Goal: Transaction & Acquisition: Obtain resource

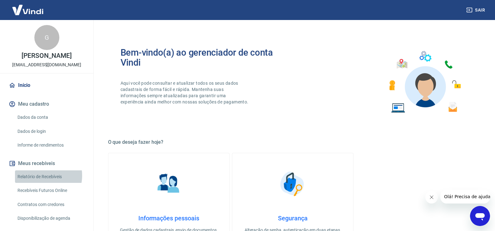
click at [41, 175] on link "Relatório de Recebíveis" at bounding box center [50, 176] width 71 height 13
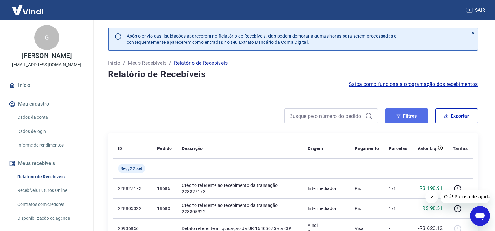
click at [403, 119] on button "Filtros" at bounding box center [407, 115] width 43 height 15
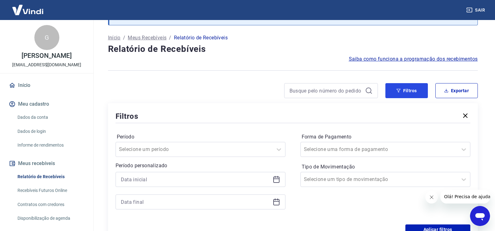
scroll to position [63, 0]
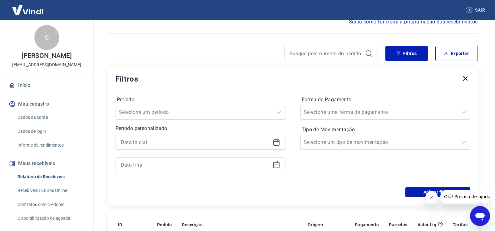
click at [278, 143] on icon at bounding box center [277, 142] width 8 height 8
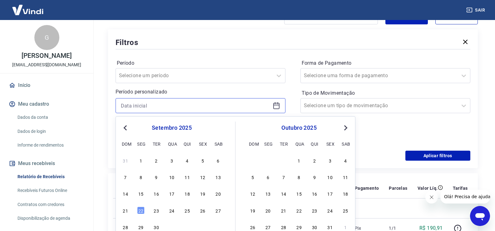
scroll to position [125, 0]
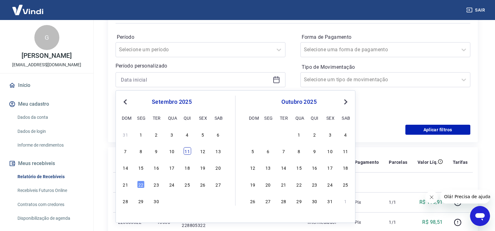
click at [187, 153] on div "11" at bounding box center [188, 151] width 8 height 8
type input "11/09/2025"
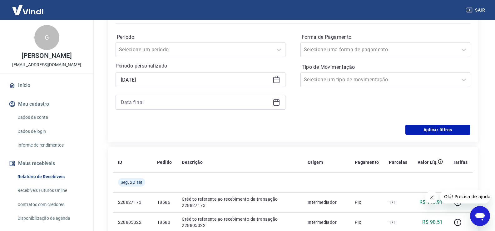
click at [277, 103] on icon at bounding box center [277, 102] width 8 height 8
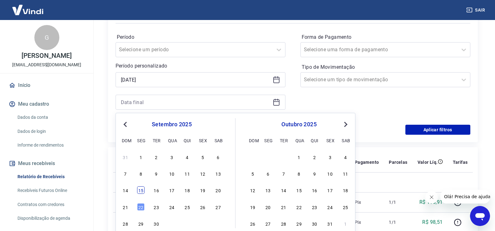
click at [143, 192] on div "15" at bounding box center [141, 190] width 8 height 8
type input "15/09/2025"
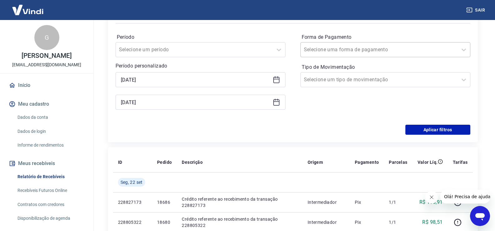
click at [351, 49] on input "Forma de Pagamento" at bounding box center [335, 50] width 63 height 8
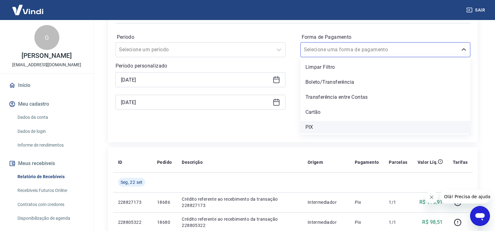
click at [310, 128] on div "PIX" at bounding box center [386, 127] width 170 height 13
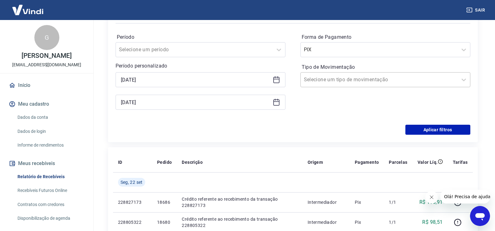
click at [328, 79] on input "Tipo de Movimentação" at bounding box center [335, 80] width 63 height 8
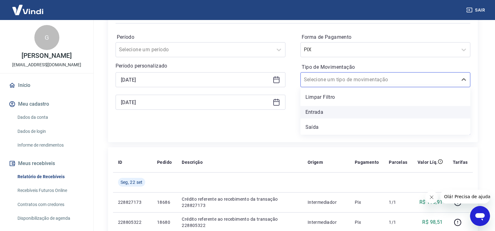
click at [316, 114] on div "Entrada" at bounding box center [386, 112] width 170 height 13
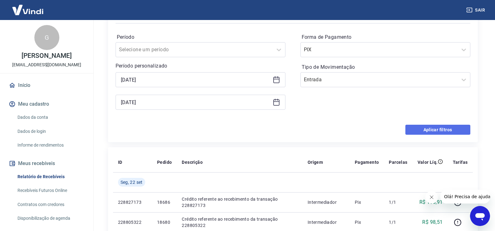
click at [431, 129] on button "Aplicar filtros" at bounding box center [438, 130] width 65 height 10
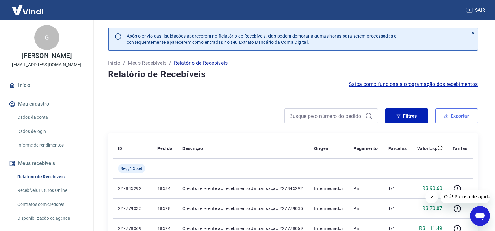
click at [455, 117] on button "Exportar" at bounding box center [457, 115] width 43 height 15
type input "11/09/2025"
type input "15/09/2025"
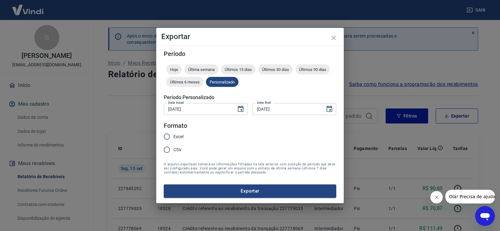
click at [175, 137] on span "Excel" at bounding box center [178, 136] width 10 height 7
click at [173, 137] on input "Excel" at bounding box center [166, 136] width 13 height 13
radio input "true"
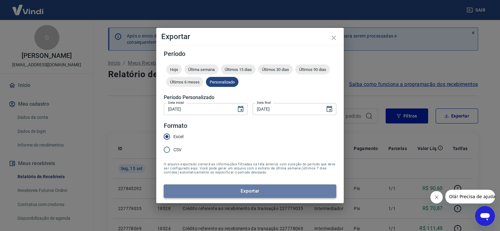
click at [228, 193] on button "Exportar" at bounding box center [250, 190] width 173 height 13
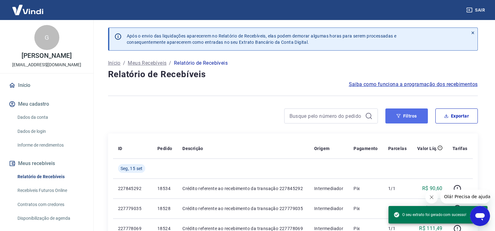
click at [408, 118] on button "Filtros" at bounding box center [407, 115] width 43 height 15
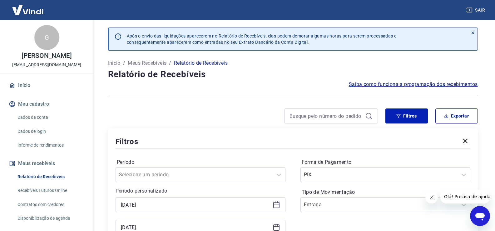
click at [277, 204] on icon at bounding box center [277, 204] width 6 height 1
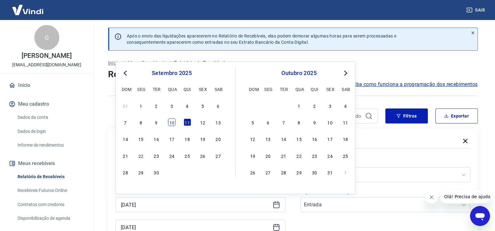
click at [172, 123] on div "10" at bounding box center [172, 122] width 8 height 8
type input "10/09/2025"
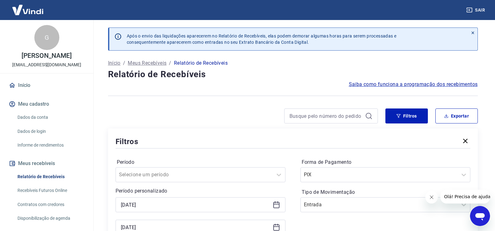
scroll to position [31, 0]
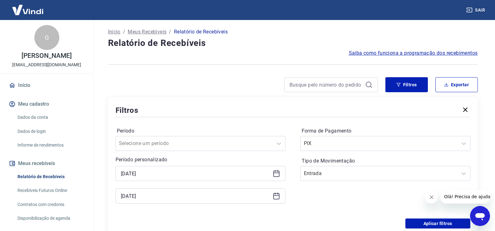
click at [276, 194] on icon at bounding box center [277, 196] width 6 height 6
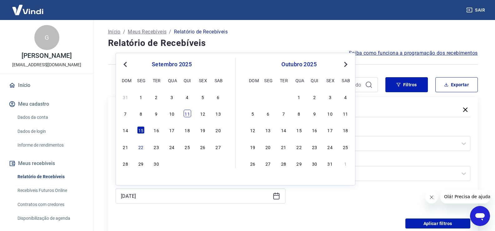
click at [190, 114] on div "11" at bounding box center [188, 114] width 8 height 8
type input "11/09/2025"
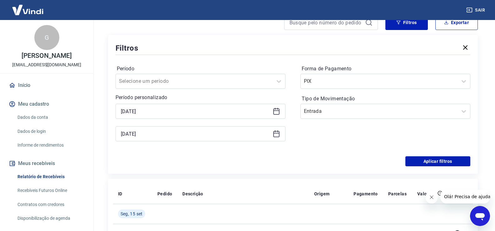
scroll to position [94, 0]
click at [415, 158] on button "Aplicar filtros" at bounding box center [438, 161] width 65 height 10
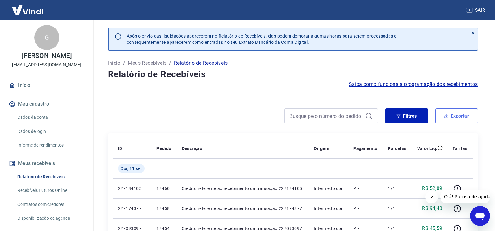
click at [454, 118] on button "Exportar" at bounding box center [457, 115] width 43 height 15
type input "10/09/2025"
type input "11/09/2025"
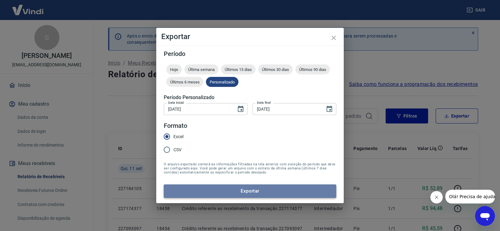
click at [217, 191] on button "Exportar" at bounding box center [250, 190] width 173 height 13
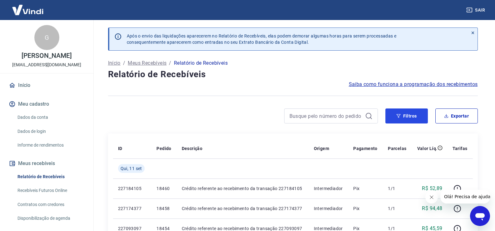
drag, startPoint x: 415, startPoint y: 115, endPoint x: 389, endPoint y: 124, distance: 26.7
click at [414, 115] on button "Filtros" at bounding box center [407, 115] width 43 height 15
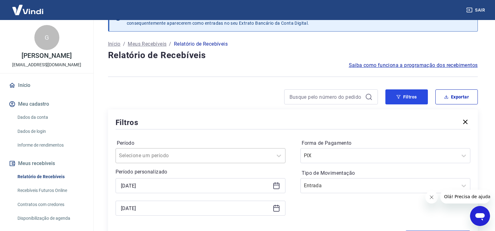
scroll to position [63, 0]
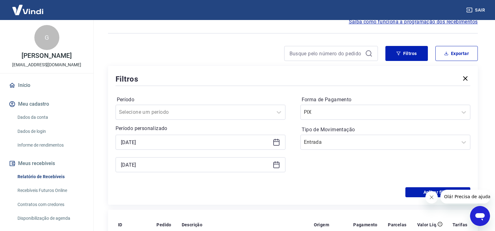
click at [278, 143] on icon at bounding box center [277, 142] width 8 height 8
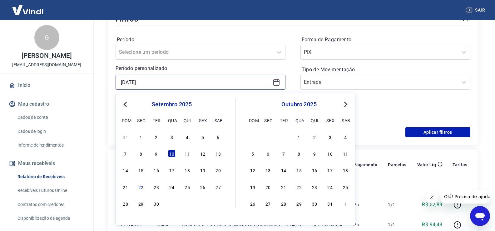
scroll to position [125, 0]
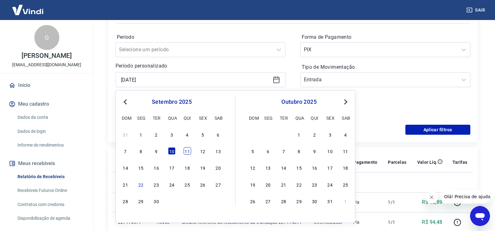
click at [189, 152] on div "11" at bounding box center [188, 151] width 8 height 8
type input "11/09/2025"
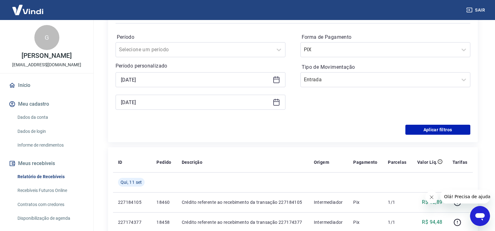
click at [275, 103] on icon at bounding box center [277, 102] width 8 height 8
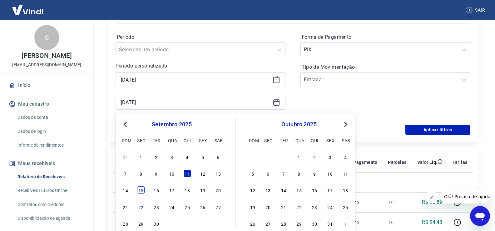
click at [142, 191] on div "15" at bounding box center [141, 190] width 8 height 8
type input "15/09/2025"
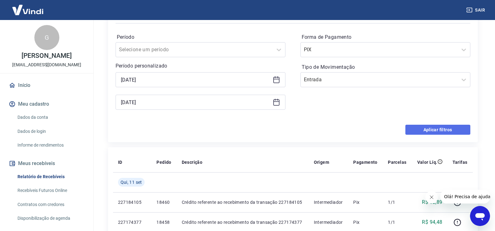
click at [439, 127] on button "Aplicar filtros" at bounding box center [438, 130] width 65 height 10
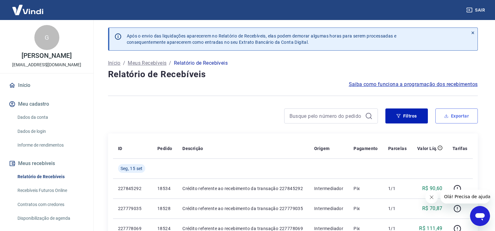
click at [457, 117] on button "Exportar" at bounding box center [457, 115] width 43 height 15
type input "11/09/2025"
type input "15/09/2025"
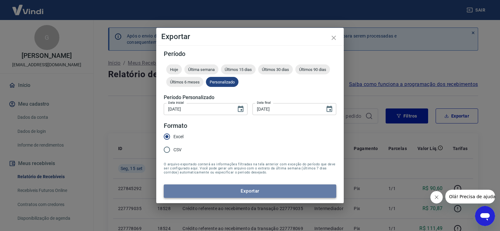
click at [231, 192] on button "Exportar" at bounding box center [250, 190] width 173 height 13
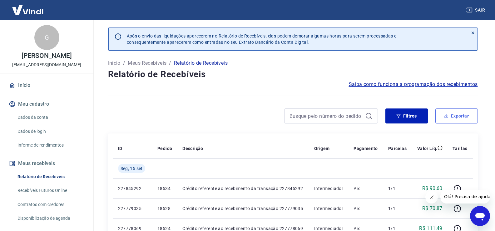
click at [469, 116] on button "Exportar" at bounding box center [457, 115] width 43 height 15
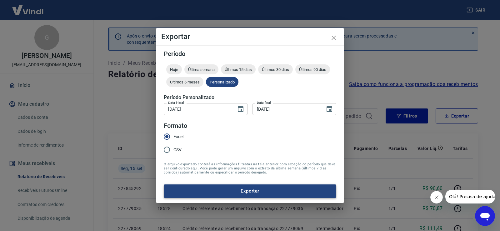
click at [221, 197] on button "Exportar" at bounding box center [250, 190] width 173 height 13
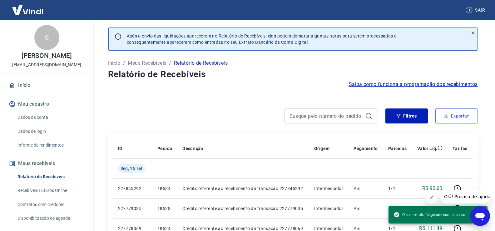
click at [450, 116] on button "Exportar" at bounding box center [457, 115] width 43 height 15
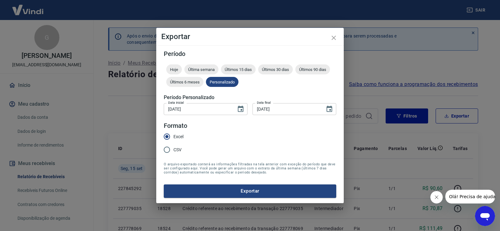
click at [191, 193] on button "Exportar" at bounding box center [250, 190] width 173 height 13
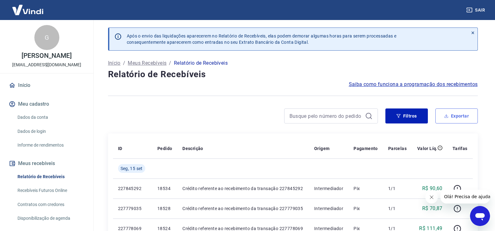
click at [452, 116] on button "Exportar" at bounding box center [457, 115] width 43 height 15
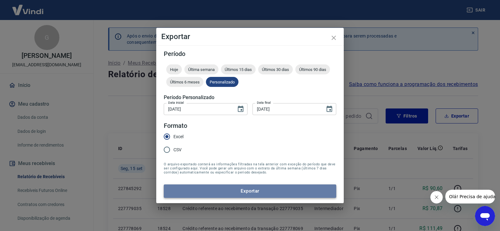
click at [198, 194] on button "Exportar" at bounding box center [250, 190] width 173 height 13
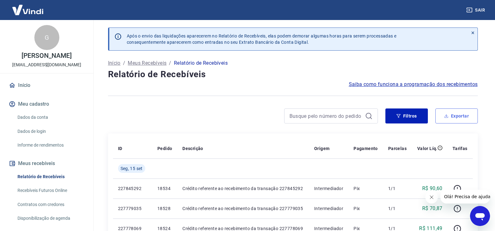
click at [462, 115] on button "Exportar" at bounding box center [457, 115] width 43 height 15
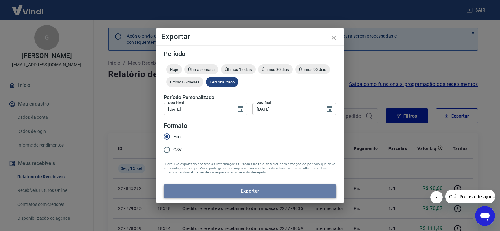
click at [188, 193] on button "Exportar" at bounding box center [250, 190] width 173 height 13
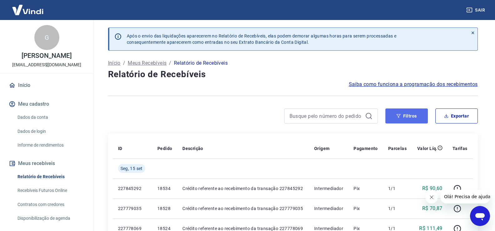
click at [411, 117] on button "Filtros" at bounding box center [407, 115] width 43 height 15
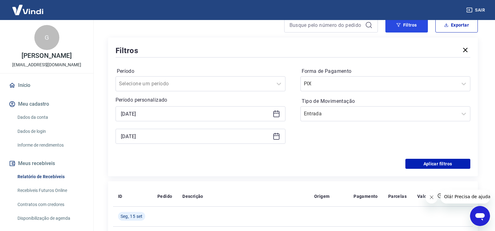
scroll to position [94, 0]
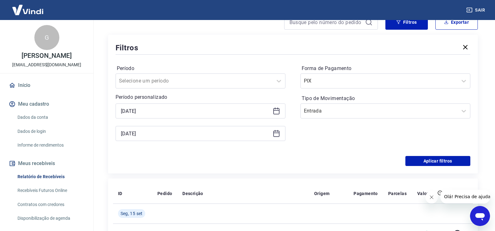
click at [278, 112] on icon at bounding box center [277, 111] width 8 height 8
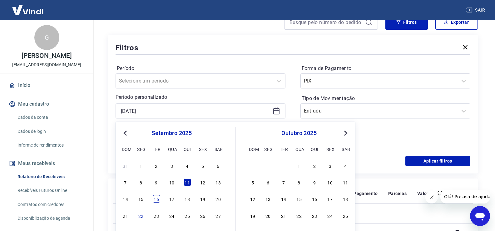
click at [158, 200] on div "16" at bounding box center [157, 199] width 8 height 8
type input "16/09/2025"
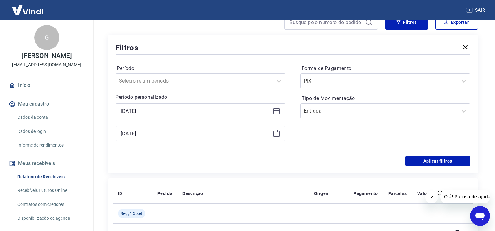
click at [276, 133] on icon at bounding box center [277, 133] width 6 height 1
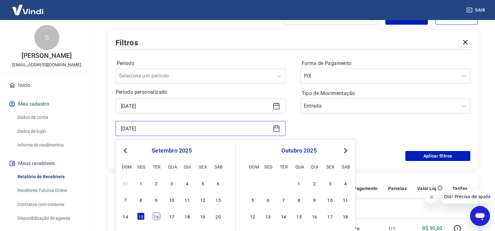
scroll to position [156, 0]
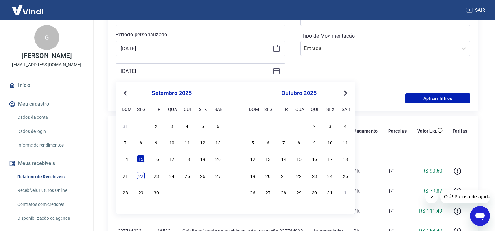
click at [142, 176] on div "22" at bounding box center [141, 176] width 8 height 8
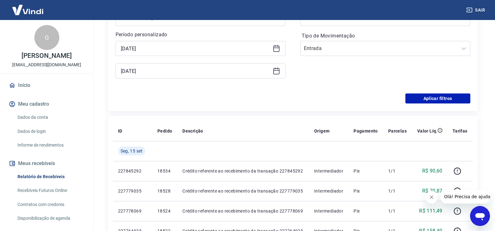
type input "22/09/2025"
click at [430, 99] on button "Aplicar filtros" at bounding box center [438, 98] width 65 height 10
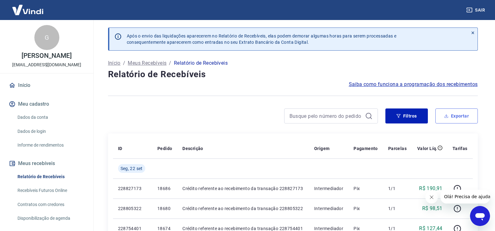
click at [461, 113] on button "Exportar" at bounding box center [457, 115] width 43 height 15
type input "16/09/2025"
type input "22/09/2025"
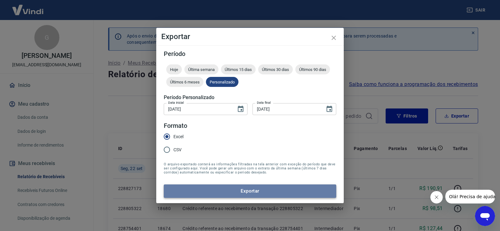
click at [223, 192] on button "Exportar" at bounding box center [250, 190] width 173 height 13
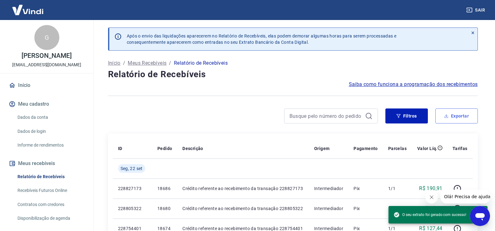
click at [464, 116] on button "Exportar" at bounding box center [457, 115] width 43 height 15
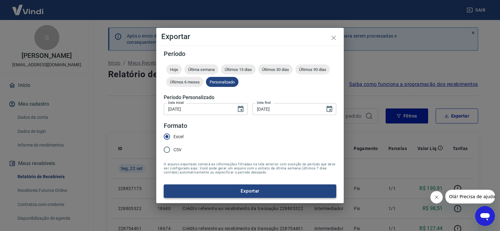
click at [237, 189] on button "Exportar" at bounding box center [250, 190] width 173 height 13
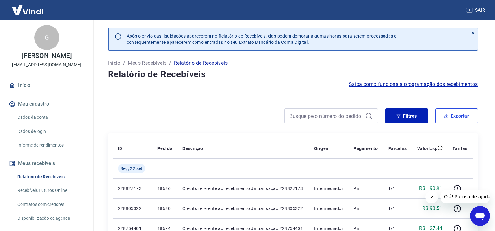
drag, startPoint x: 458, startPoint y: 119, endPoint x: 450, endPoint y: 118, distance: 7.5
click at [457, 119] on button "Exportar" at bounding box center [457, 115] width 43 height 15
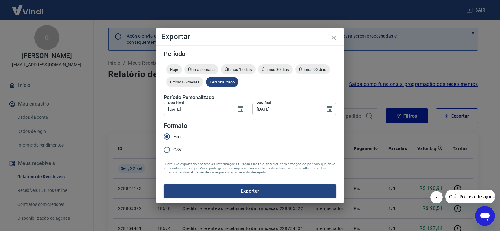
click at [205, 187] on button "Exportar" at bounding box center [250, 190] width 173 height 13
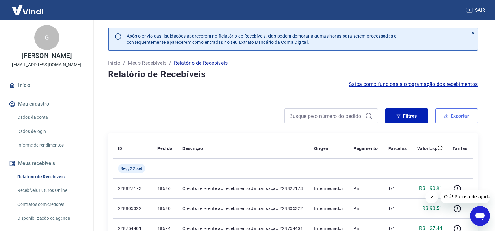
click at [459, 119] on button "Exportar" at bounding box center [457, 115] width 43 height 15
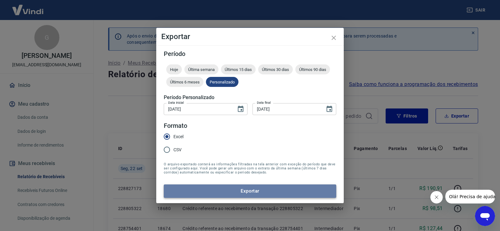
click at [239, 193] on button "Exportar" at bounding box center [250, 190] width 173 height 13
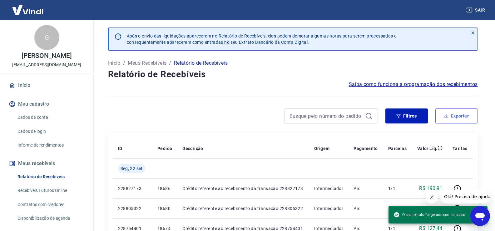
click at [447, 115] on icon "button" at bounding box center [446, 116] width 4 height 4
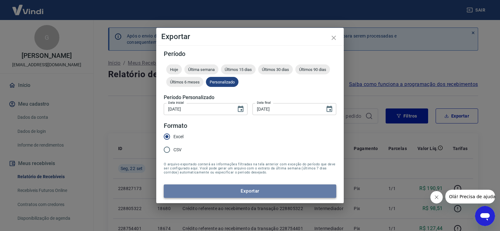
click at [236, 195] on button "Exportar" at bounding box center [250, 190] width 173 height 13
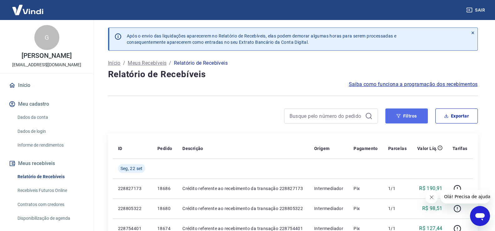
click at [405, 119] on button "Filtros" at bounding box center [407, 115] width 43 height 15
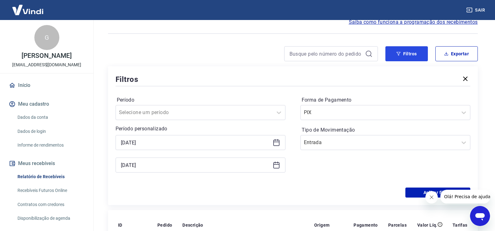
scroll to position [63, 0]
click at [276, 143] on icon at bounding box center [277, 142] width 8 height 8
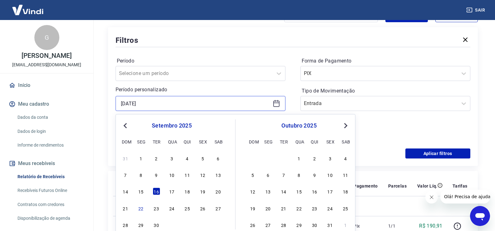
scroll to position [125, 0]
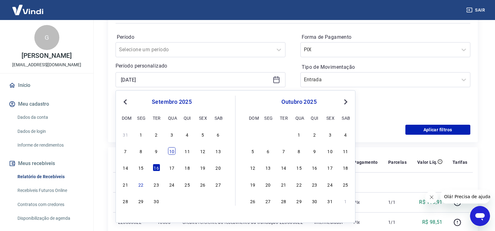
click at [171, 153] on div "10" at bounding box center [172, 151] width 8 height 8
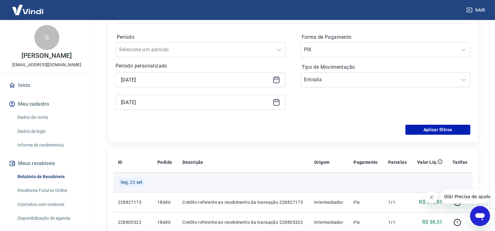
type input "10/09/2025"
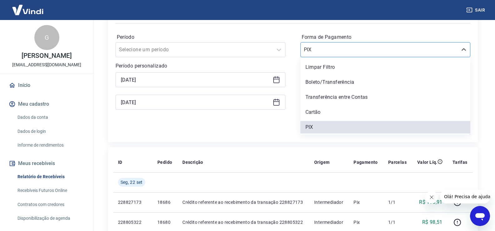
click at [344, 48] on input "Forma de Pagamento" at bounding box center [335, 50] width 63 height 8
click at [332, 68] on div "Limpar Filtro" at bounding box center [386, 67] width 170 height 13
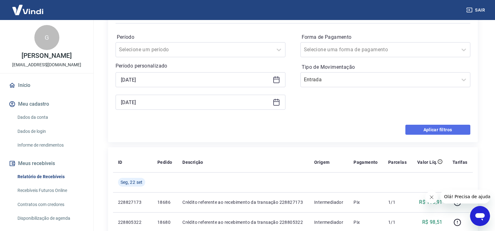
click at [432, 127] on button "Aplicar filtros" at bounding box center [438, 130] width 65 height 10
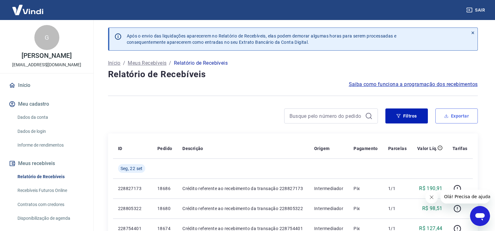
click at [464, 113] on button "Exportar" at bounding box center [457, 115] width 43 height 15
type input "10/09/2025"
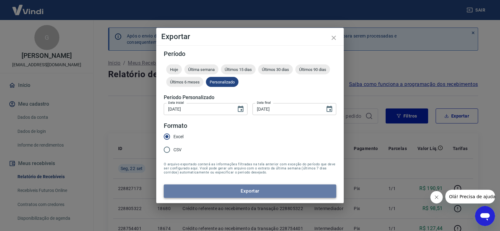
click at [215, 193] on button "Exportar" at bounding box center [250, 190] width 173 height 13
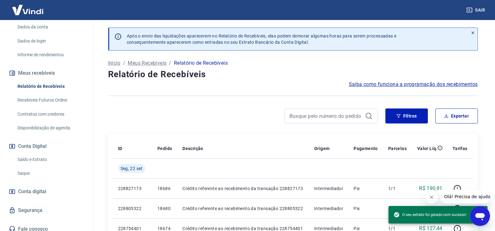
scroll to position [95, 0]
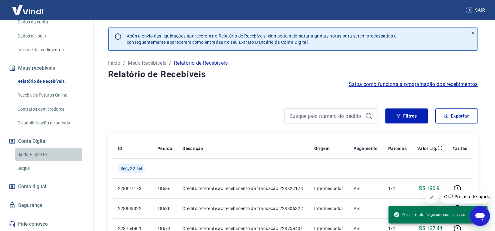
click at [33, 155] on link "Saldo e Extrato" at bounding box center [50, 154] width 71 height 13
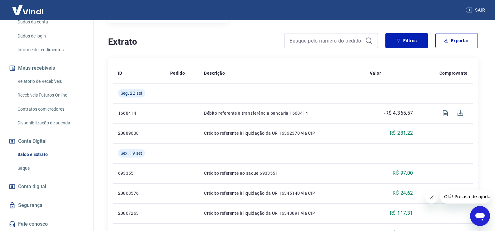
scroll to position [12, 0]
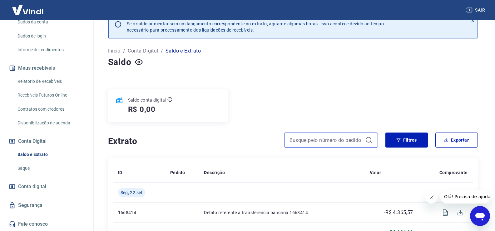
click at [329, 139] on input at bounding box center [326, 139] width 73 height 9
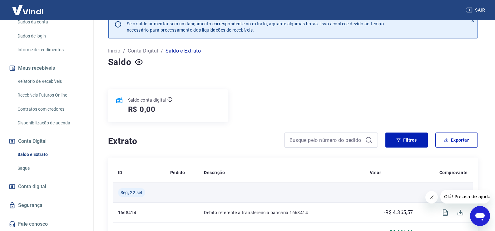
click at [394, 191] on td at bounding box center [391, 193] width 53 height 20
click at [391, 187] on td at bounding box center [391, 193] width 53 height 20
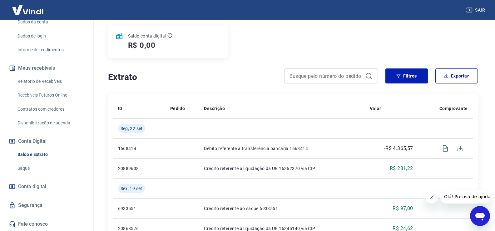
scroll to position [0, 0]
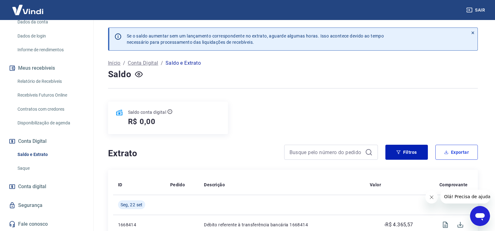
drag, startPoint x: 452, startPoint y: 151, endPoint x: 437, endPoint y: 131, distance: 25.5
click at [405, 152] on button "Filtros" at bounding box center [407, 152] width 43 height 15
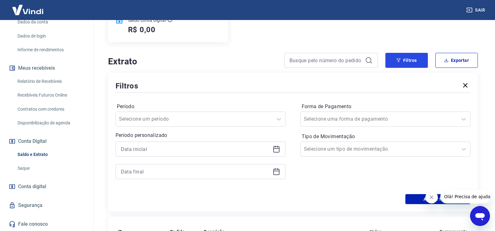
scroll to position [94, 0]
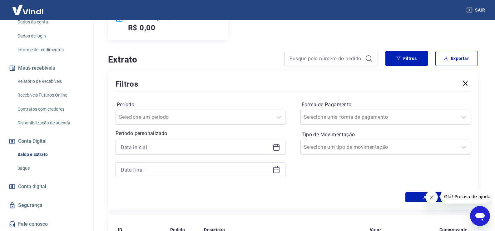
click at [277, 148] on icon at bounding box center [277, 147] width 8 height 8
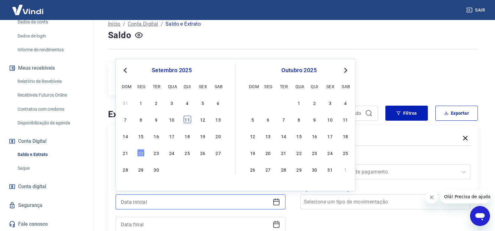
scroll to position [31, 0]
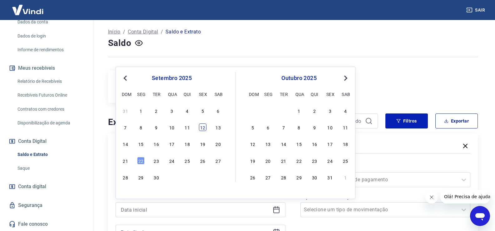
click at [206, 128] on div "12" at bounding box center [203, 127] width 8 height 8
type input "12/09/2025"
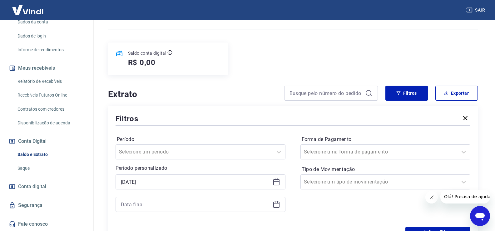
scroll to position [94, 0]
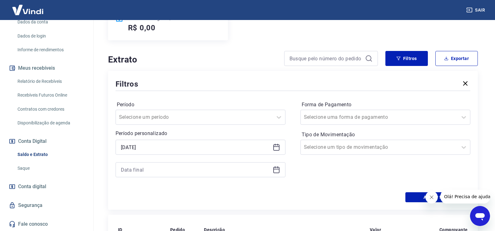
click at [278, 170] on icon at bounding box center [277, 170] width 8 height 8
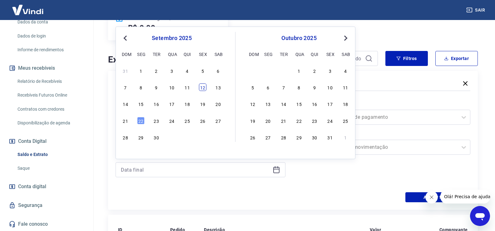
click at [205, 89] on div "12" at bounding box center [203, 87] width 8 height 8
type input "12/09/2025"
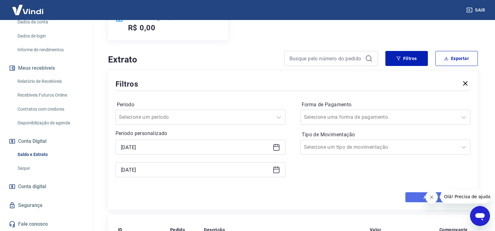
click at [413, 197] on button "Aplicar filtros" at bounding box center [438, 197] width 65 height 10
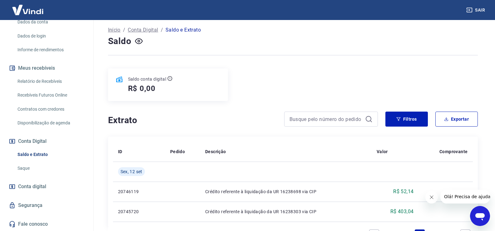
scroll to position [21, 0]
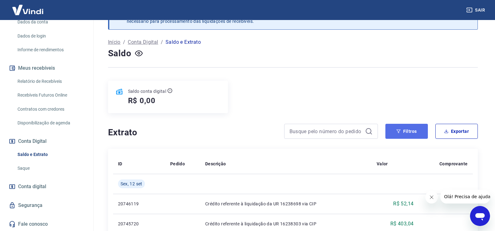
click at [415, 131] on button "Filtros" at bounding box center [407, 131] width 43 height 15
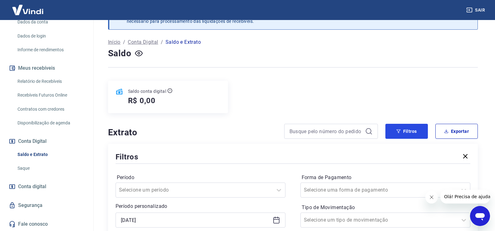
scroll to position [83, 0]
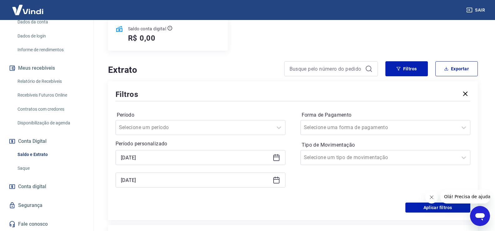
click at [279, 156] on icon at bounding box center [277, 158] width 6 height 6
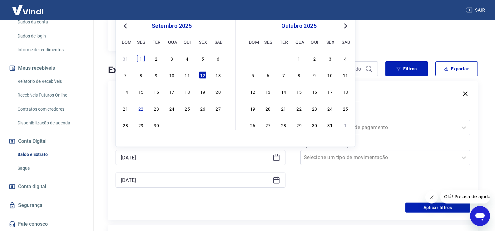
click at [145, 62] on div "31 1 2 3 4 5 6" at bounding box center [172, 58] width 102 height 9
click at [142, 62] on div "1" at bounding box center [141, 59] width 8 height 8
type input "01/09/2025"
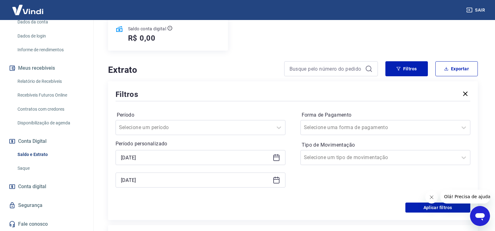
click at [275, 180] on icon at bounding box center [277, 180] width 8 height 8
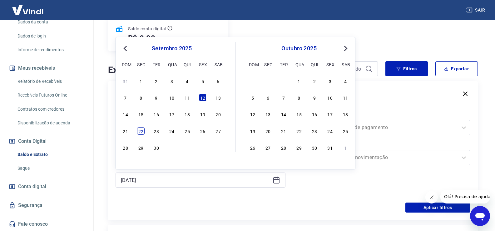
click at [139, 133] on div "22" at bounding box center [141, 131] width 8 height 8
type input "22/09/2025"
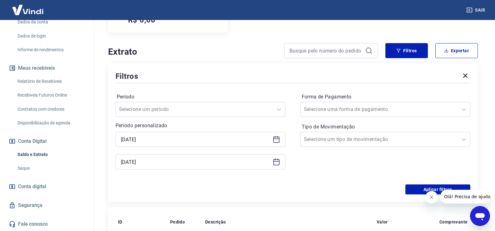
scroll to position [208, 0]
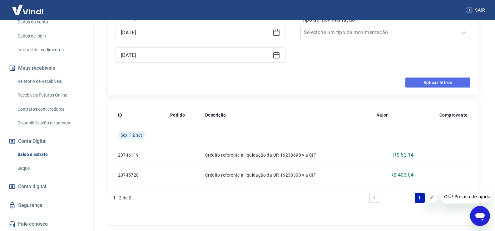
click at [434, 83] on button "Aplicar filtros" at bounding box center [438, 83] width 65 height 10
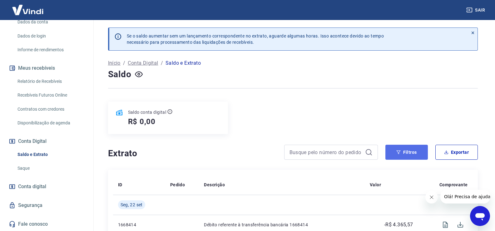
click at [411, 154] on button "Filtros" at bounding box center [407, 152] width 43 height 15
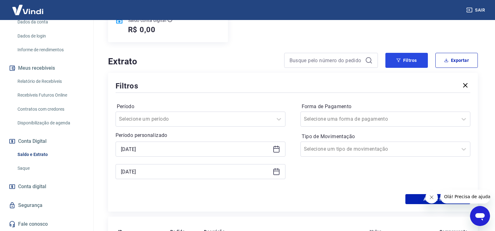
scroll to position [94, 0]
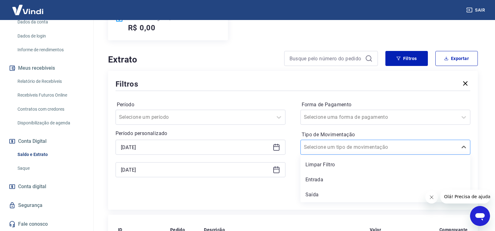
click at [343, 147] on input "Tipo de Movimentação" at bounding box center [335, 147] width 63 height 8
click at [317, 195] on div "Saída" at bounding box center [386, 194] width 170 height 13
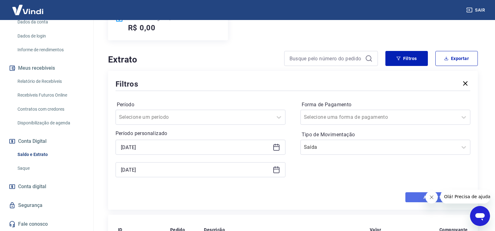
click at [414, 197] on button "Aplicar filtros" at bounding box center [438, 197] width 65 height 10
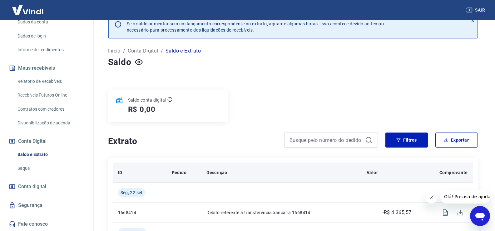
scroll to position [10, 0]
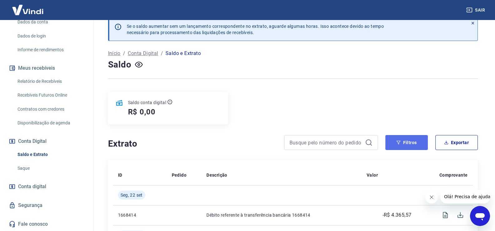
click at [407, 145] on button "Filtros" at bounding box center [407, 142] width 43 height 15
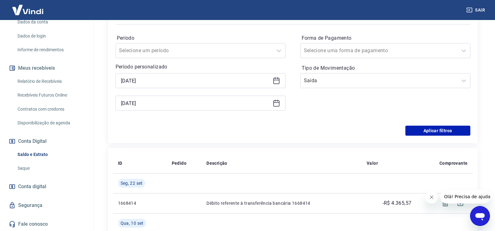
scroll to position [148, 0]
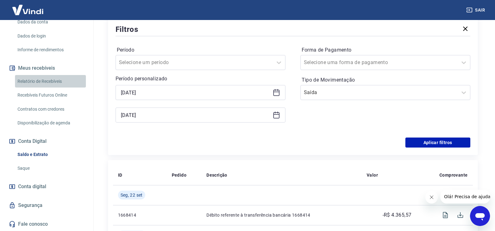
click at [54, 82] on link "Relatório de Recebíveis" at bounding box center [50, 81] width 71 height 13
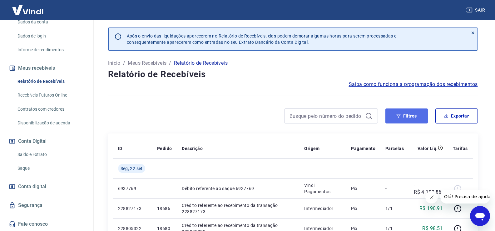
click at [411, 114] on button "Filtros" at bounding box center [407, 115] width 43 height 15
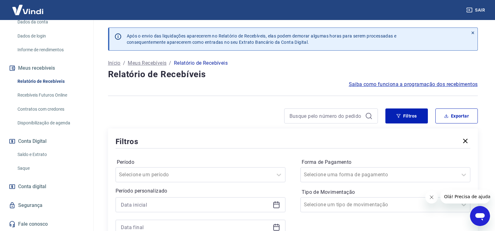
click at [277, 206] on icon at bounding box center [277, 205] width 8 height 8
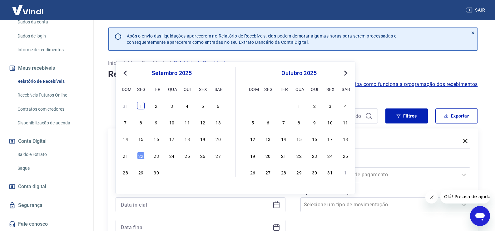
click at [142, 106] on div "1" at bounding box center [141, 106] width 8 height 8
type input "01/09/2025"
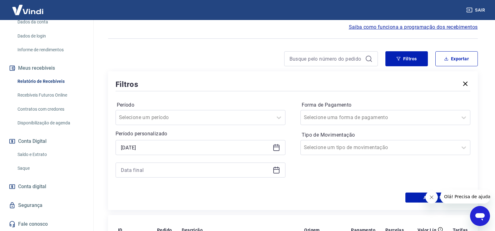
scroll to position [63, 0]
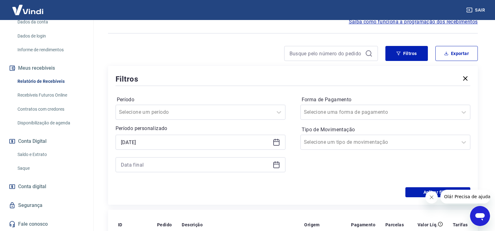
click at [275, 165] on icon at bounding box center [277, 165] width 8 height 8
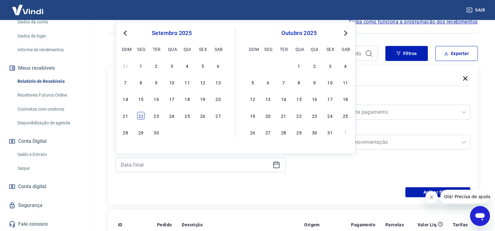
click at [140, 115] on div "22" at bounding box center [141, 116] width 8 height 8
type input "22/09/2025"
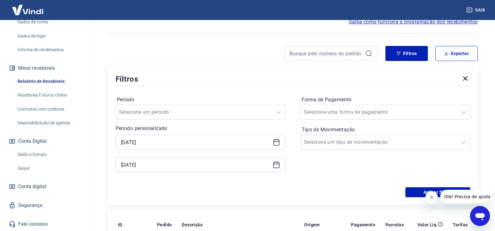
scroll to position [156, 0]
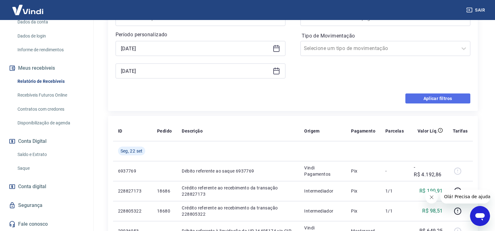
click at [436, 102] on button "Aplicar filtros" at bounding box center [438, 98] width 65 height 10
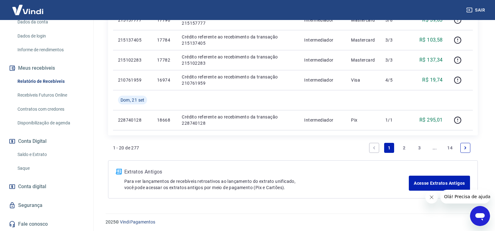
scroll to position [469, 0]
click at [405, 148] on link "2" at bounding box center [405, 148] width 10 height 10
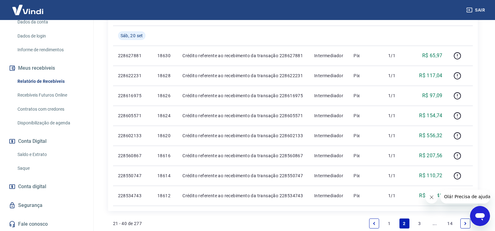
scroll to position [406, 0]
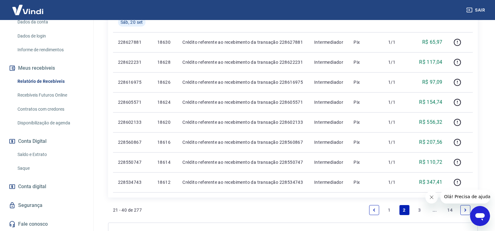
click at [420, 209] on link "3" at bounding box center [420, 210] width 10 height 10
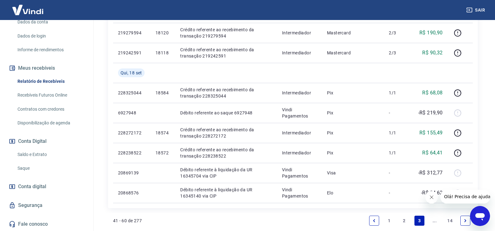
scroll to position [438, 0]
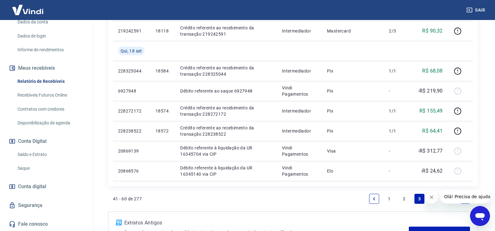
click at [431, 197] on icon "Fechar mensagem da empresa" at bounding box center [431, 197] width 5 height 5
click at [435, 201] on link "..." at bounding box center [435, 199] width 10 height 10
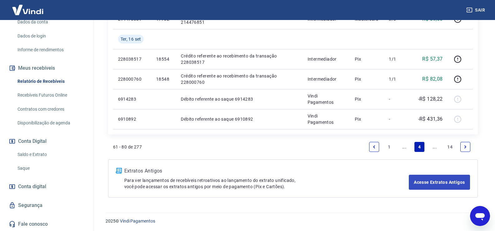
scroll to position [490, 0]
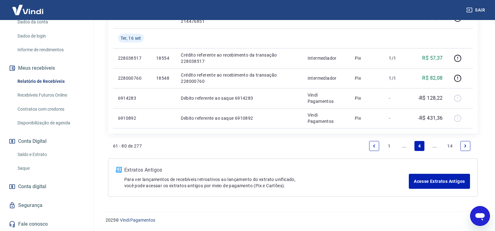
click at [434, 147] on link "..." at bounding box center [435, 146] width 10 height 10
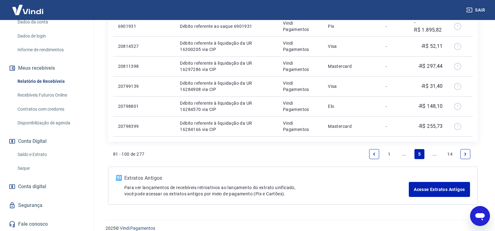
scroll to position [470, 0]
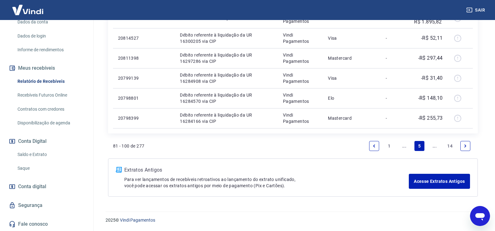
click at [435, 146] on link "..." at bounding box center [435, 146] width 10 height 10
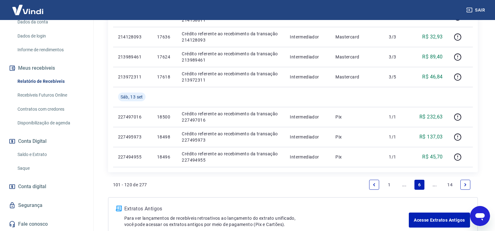
scroll to position [469, 0]
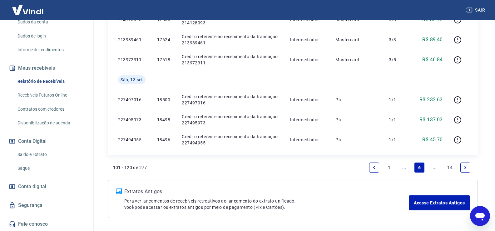
click at [432, 169] on link "..." at bounding box center [435, 168] width 10 height 10
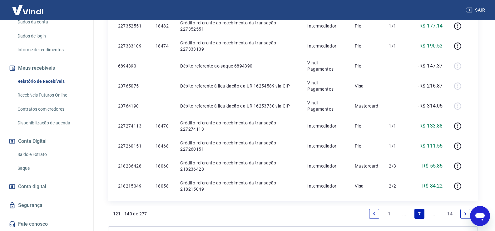
scroll to position [406, 0]
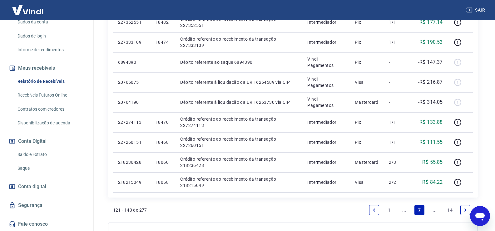
click at [433, 211] on link "..." at bounding box center [435, 210] width 10 height 10
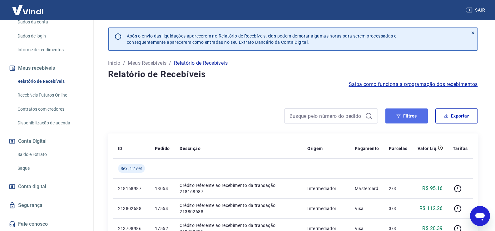
click at [404, 115] on button "Filtros" at bounding box center [407, 115] width 43 height 15
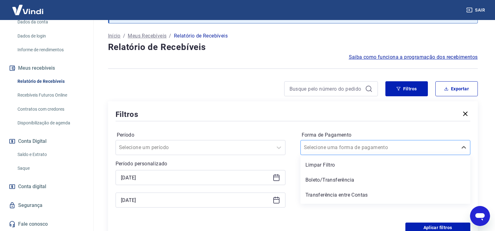
click at [362, 155] on div "option Limpar Filtro focused, 1 of 5. 5 results available. Use Up and Down to c…" at bounding box center [386, 147] width 170 height 15
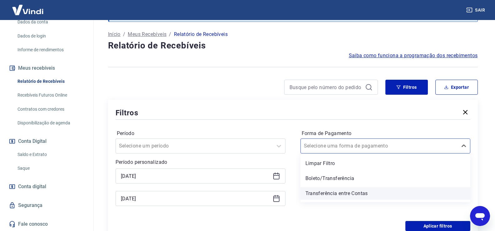
scroll to position [29, 0]
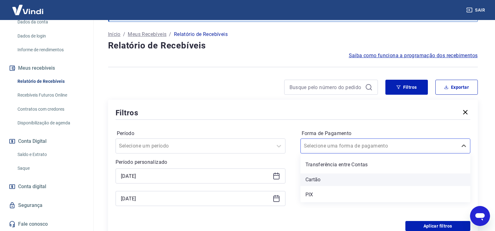
click at [322, 180] on div "Cartão" at bounding box center [386, 179] width 170 height 13
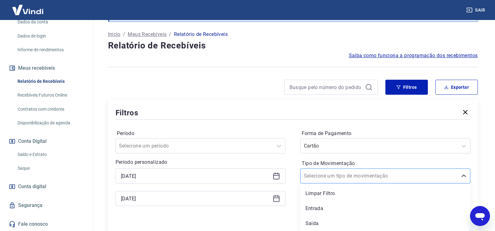
click at [382, 174] on div at bounding box center [379, 176] width 151 height 9
click at [312, 222] on div "Saída" at bounding box center [386, 223] width 170 height 13
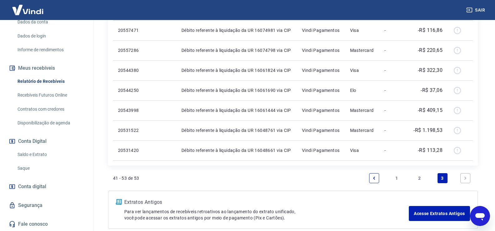
scroll to position [344, 0]
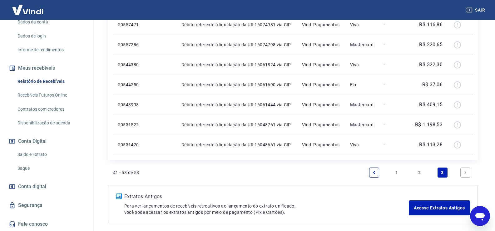
click at [462, 172] on link "Next page" at bounding box center [466, 173] width 10 height 10
click at [464, 172] on icon "Next page" at bounding box center [466, 172] width 4 height 4
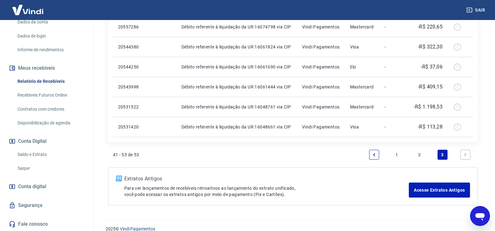
scroll to position [370, 0]
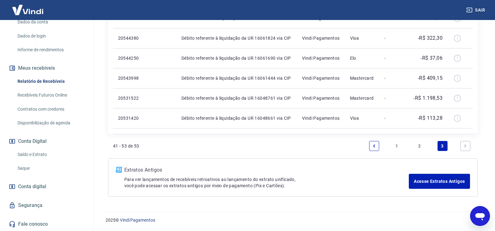
click at [419, 146] on link "2" at bounding box center [420, 146] width 10 height 10
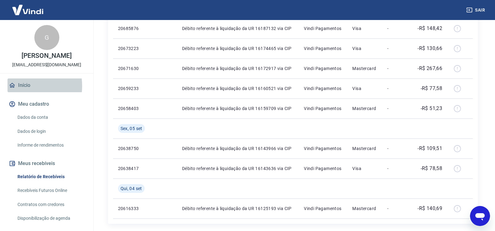
click at [21, 86] on link "Início" at bounding box center [47, 85] width 78 height 14
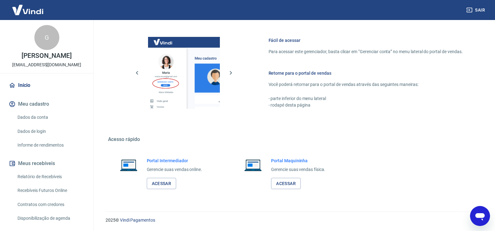
scroll to position [256, 0]
click at [164, 180] on link "Acessar" at bounding box center [162, 184] width 30 height 12
click at [44, 172] on link "Relatório de Recebíveis" at bounding box center [50, 176] width 71 height 13
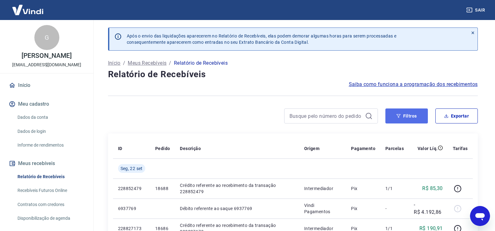
click at [416, 118] on button "Filtros" at bounding box center [407, 115] width 43 height 15
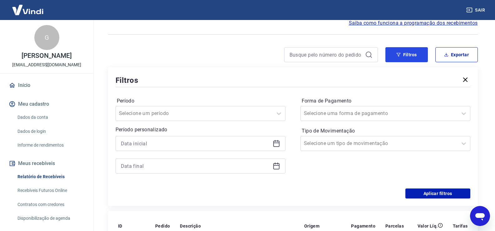
scroll to position [63, 0]
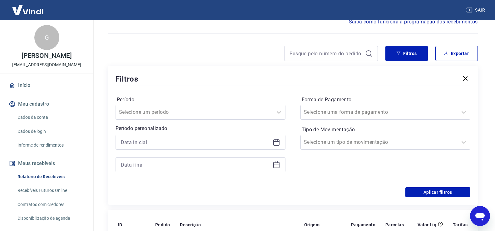
click at [277, 143] on icon at bounding box center [277, 142] width 8 height 8
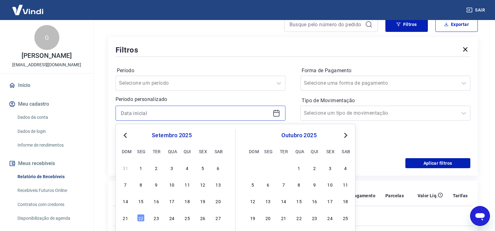
scroll to position [125, 0]
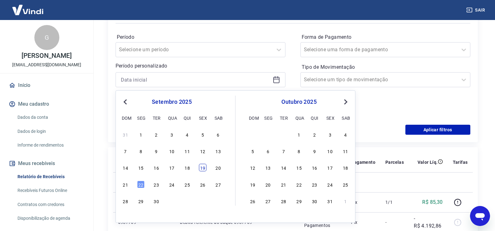
click at [203, 169] on div "19" at bounding box center [203, 168] width 8 height 8
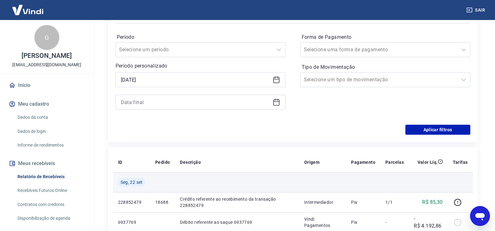
type input "19/09/2025"
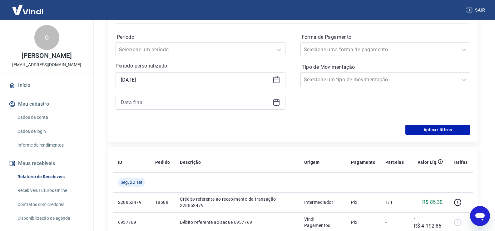
click at [278, 102] on icon at bounding box center [277, 101] width 6 height 1
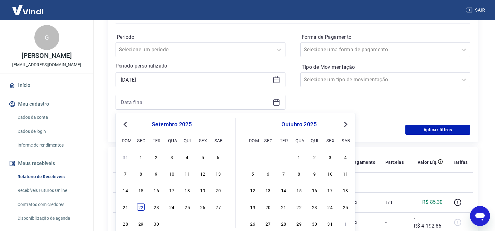
click at [142, 208] on div "22" at bounding box center [141, 207] width 8 height 8
type input "22/09/2025"
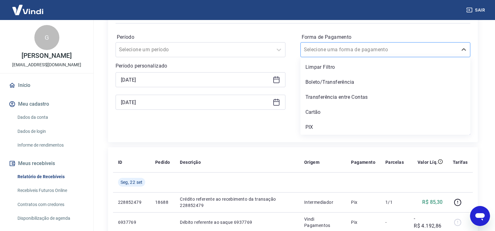
click at [363, 48] on div at bounding box center [379, 49] width 151 height 9
click at [312, 128] on div "PIX" at bounding box center [386, 127] width 170 height 13
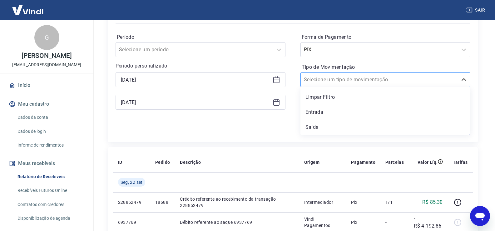
click at [325, 81] on input "Tipo de Movimentação" at bounding box center [335, 80] width 63 height 8
click at [313, 114] on div "Entrada" at bounding box center [386, 112] width 170 height 13
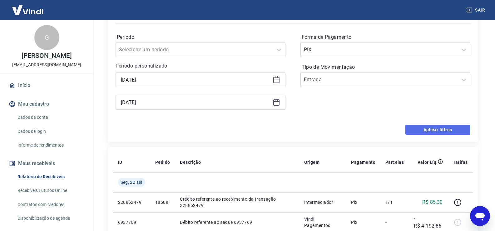
click at [429, 131] on button "Aplicar filtros" at bounding box center [438, 130] width 65 height 10
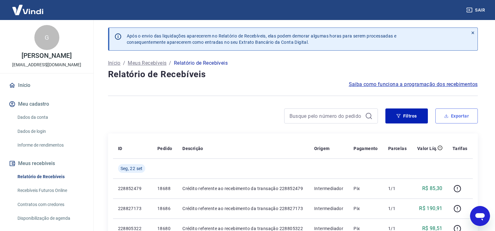
click at [465, 117] on button "Exportar" at bounding box center [457, 115] width 43 height 15
type input "19/09/2025"
type input "22/09/2025"
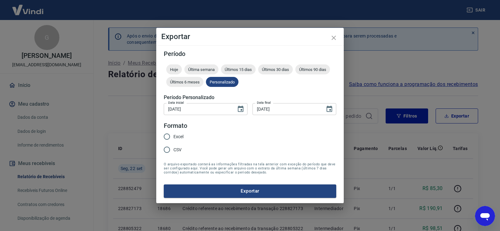
click at [168, 138] on input "Excel" at bounding box center [166, 136] width 13 height 13
radio input "true"
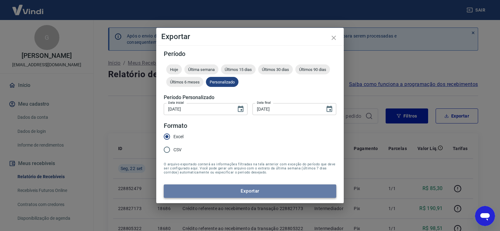
click at [201, 190] on button "Exportar" at bounding box center [250, 190] width 173 height 13
